Goal: Task Accomplishment & Management: Manage account settings

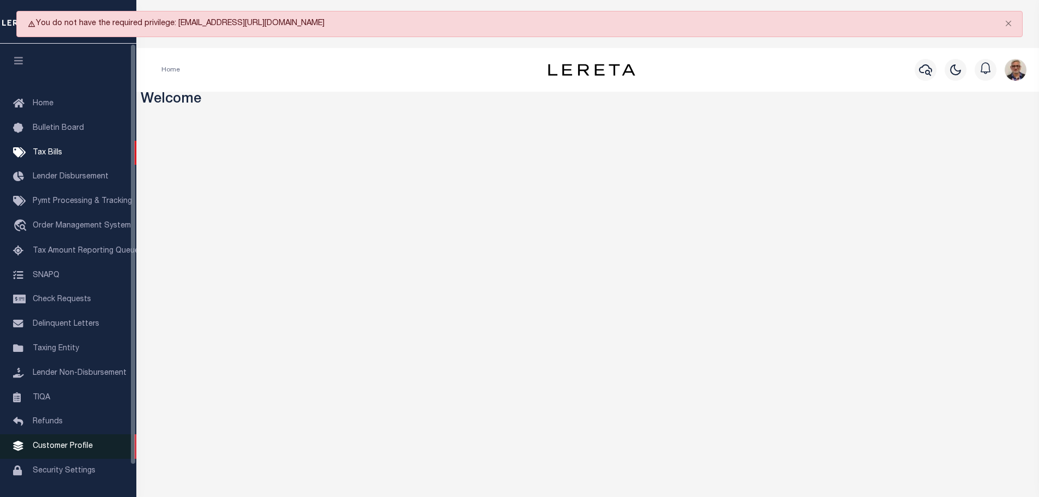
click at [74, 446] on link "Customer Profile" at bounding box center [68, 446] width 136 height 25
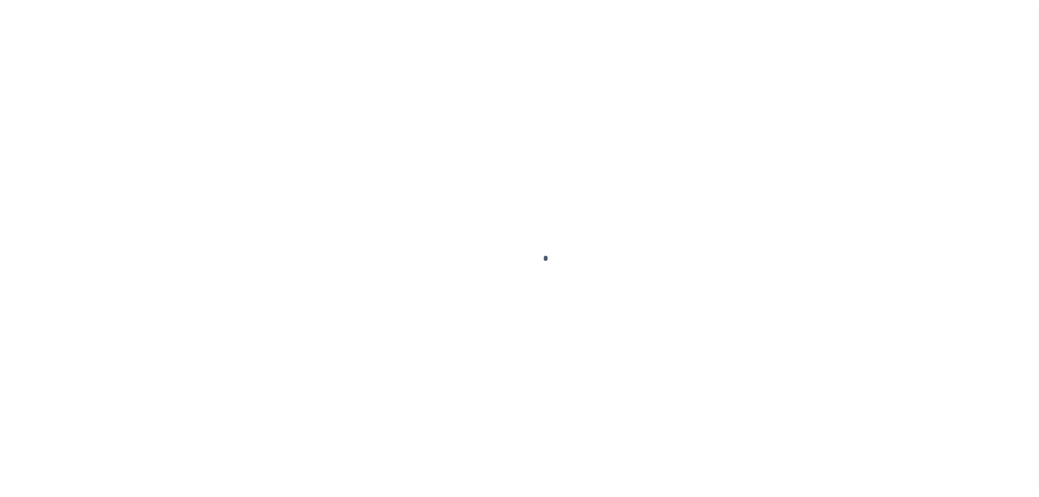
scroll to position [34, 0]
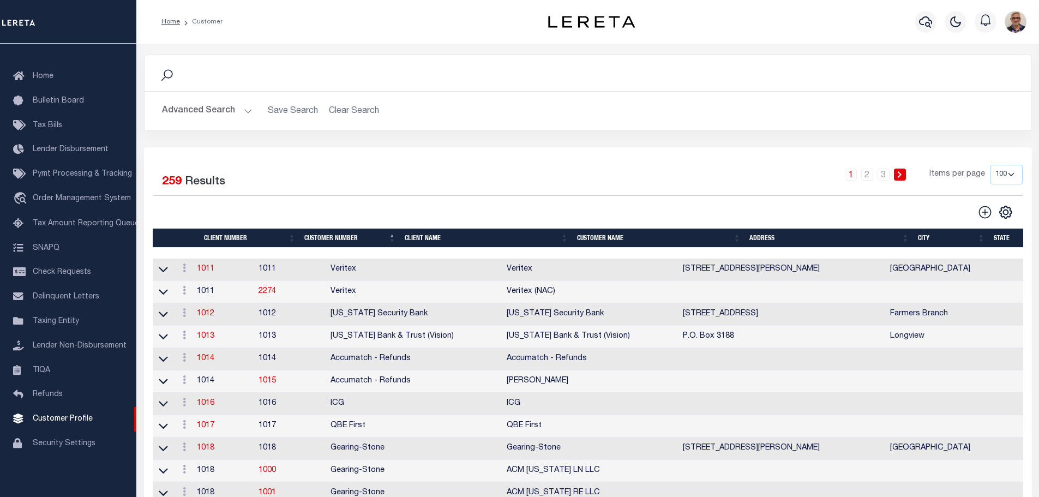
click at [425, 240] on th "Client Name" at bounding box center [486, 238] width 172 height 19
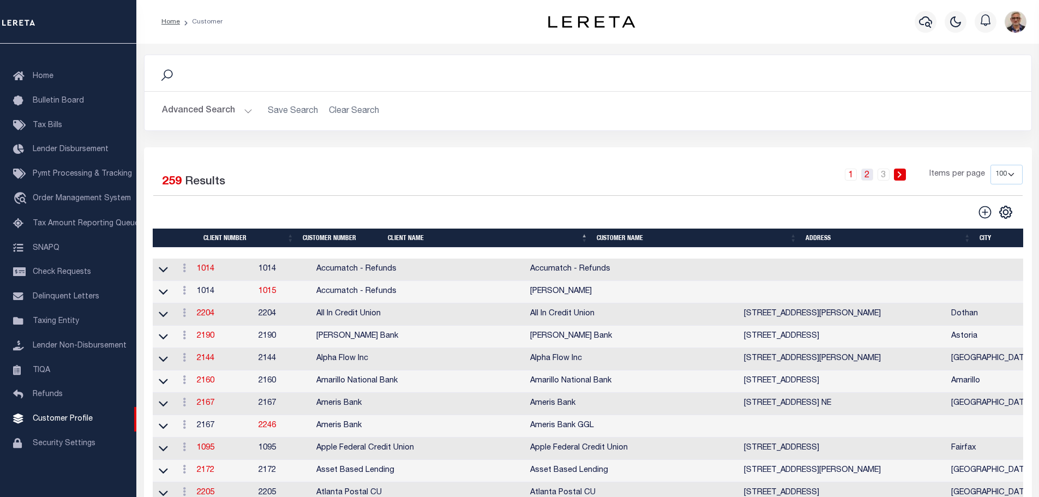
click at [869, 175] on link "2" at bounding box center [868, 175] width 12 height 12
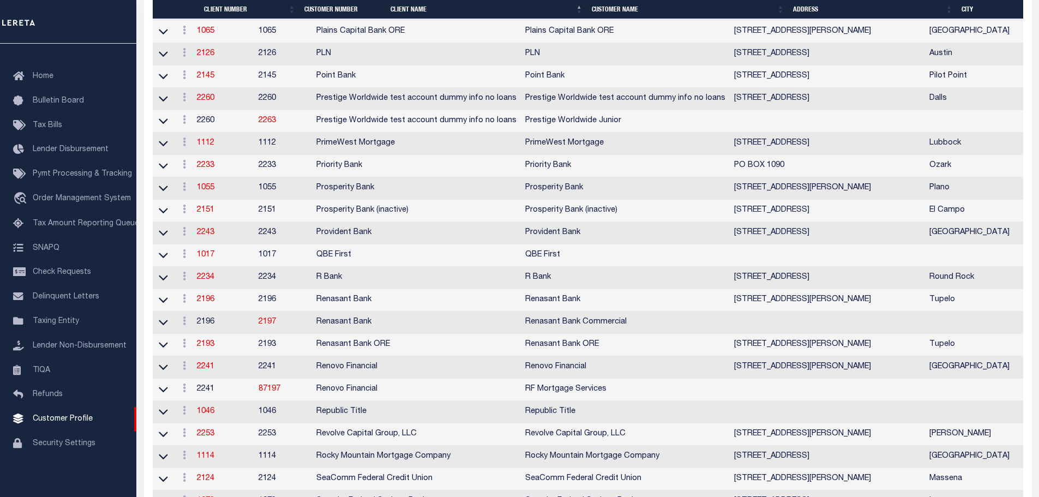
scroll to position [1637, 0]
click at [209, 303] on link "2196" at bounding box center [205, 299] width 17 height 8
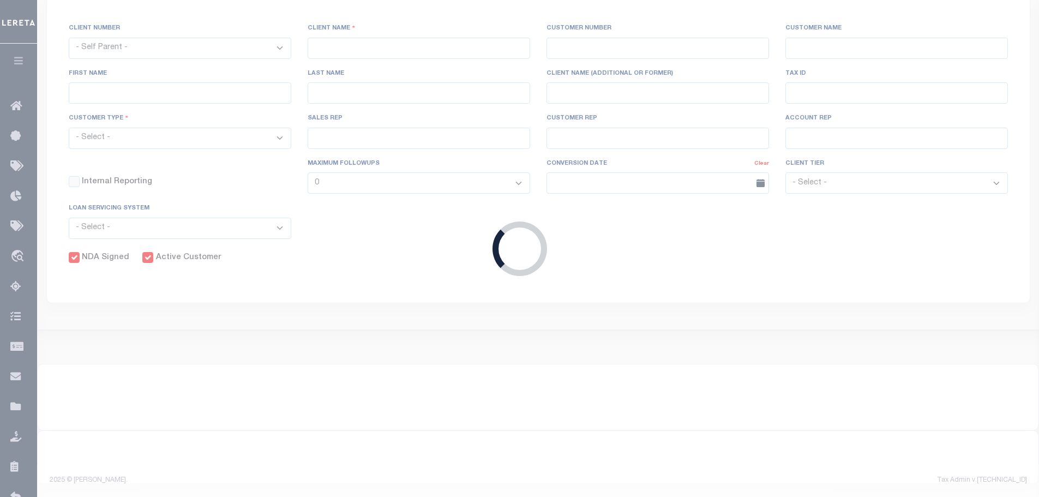
select select
type input "Renasant Bank"
type input "2196"
type input "Renasant Bank"
type input "[PERSON_NAME]"
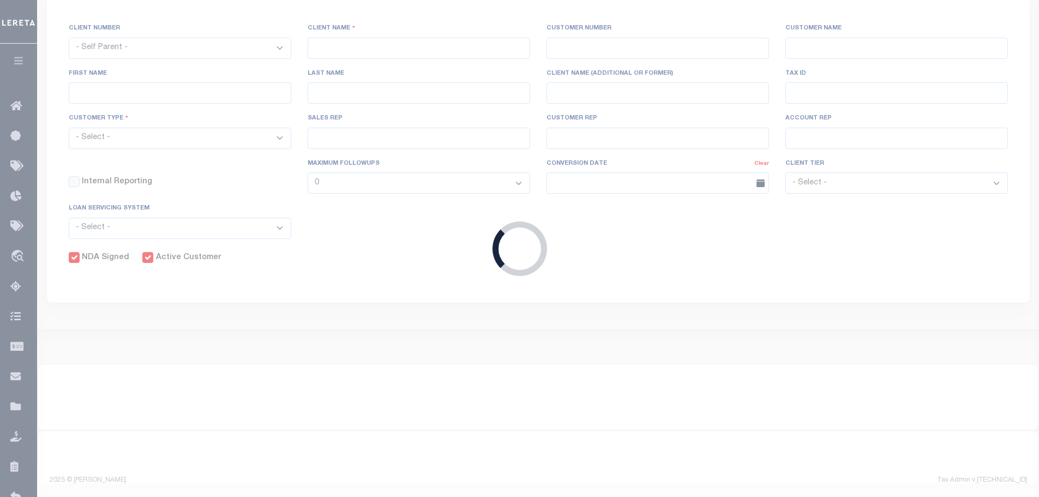
type input "[PERSON_NAME]"
select select "Mixed Portfolio"
type input "[PERSON_NAME]"
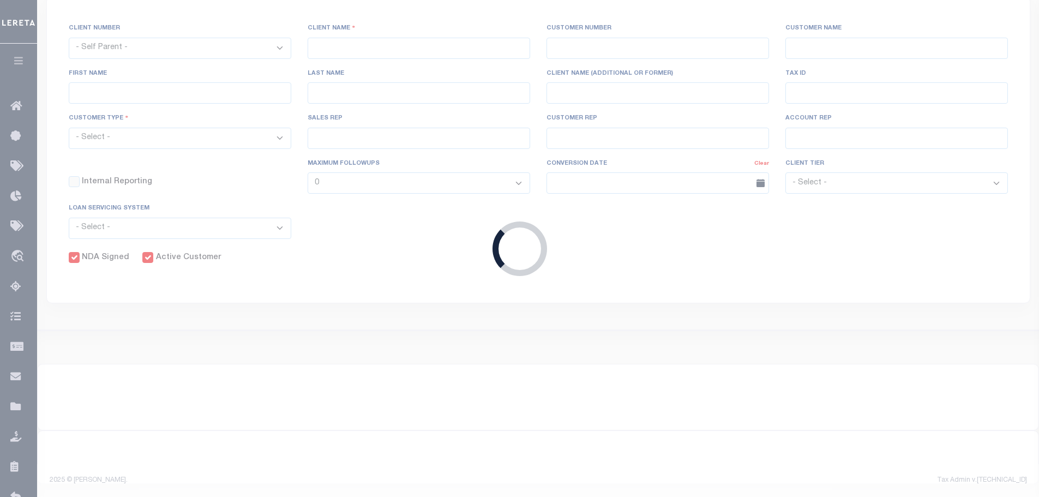
checkbox input "true"
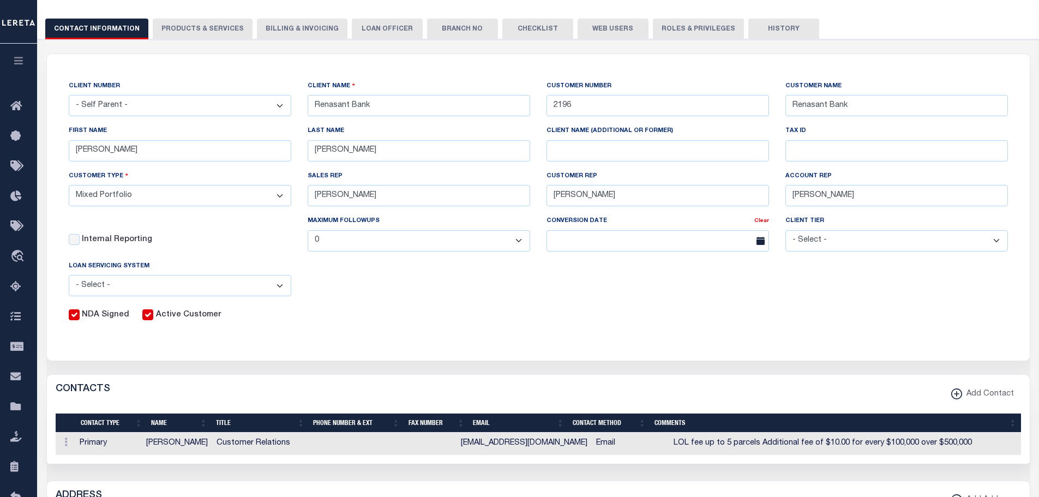
scroll to position [97, 0]
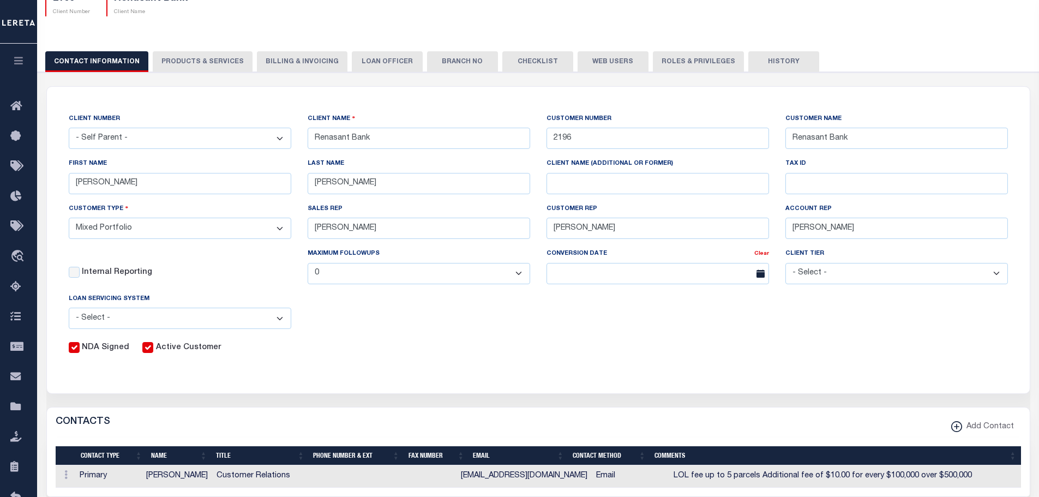
click at [273, 65] on button "Billing & Invoicing" at bounding box center [302, 61] width 91 height 21
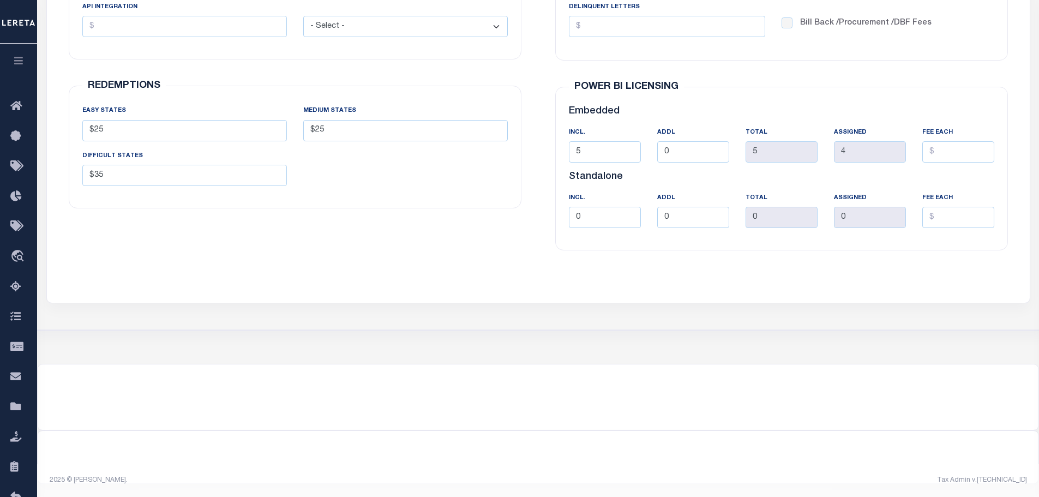
scroll to position [0, 0]
